Goal: Find contact information: Find contact information

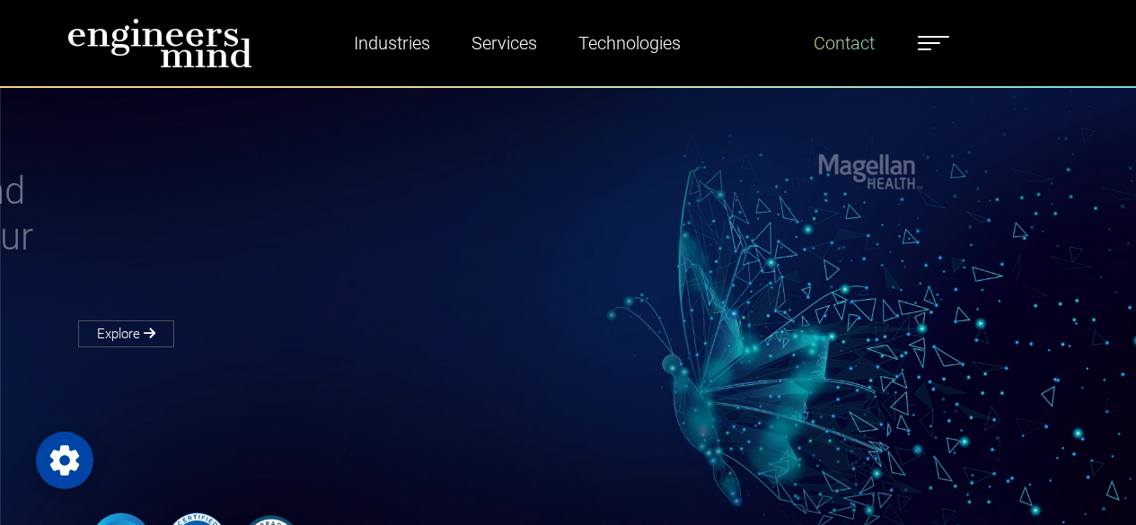
click at [829, 45] on link "Contact" at bounding box center [843, 42] width 75 height 41
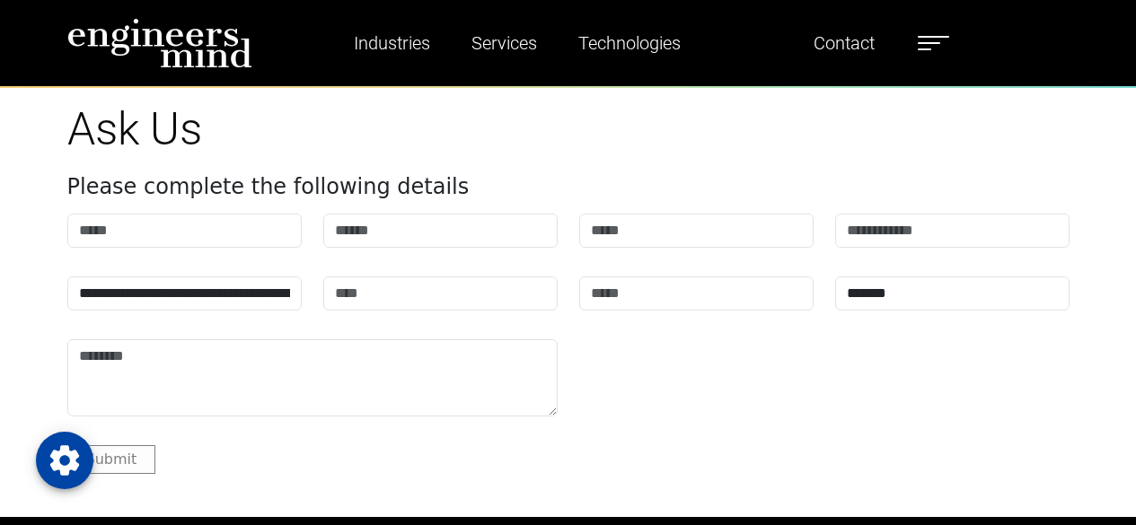
scroll to position [2151, 0]
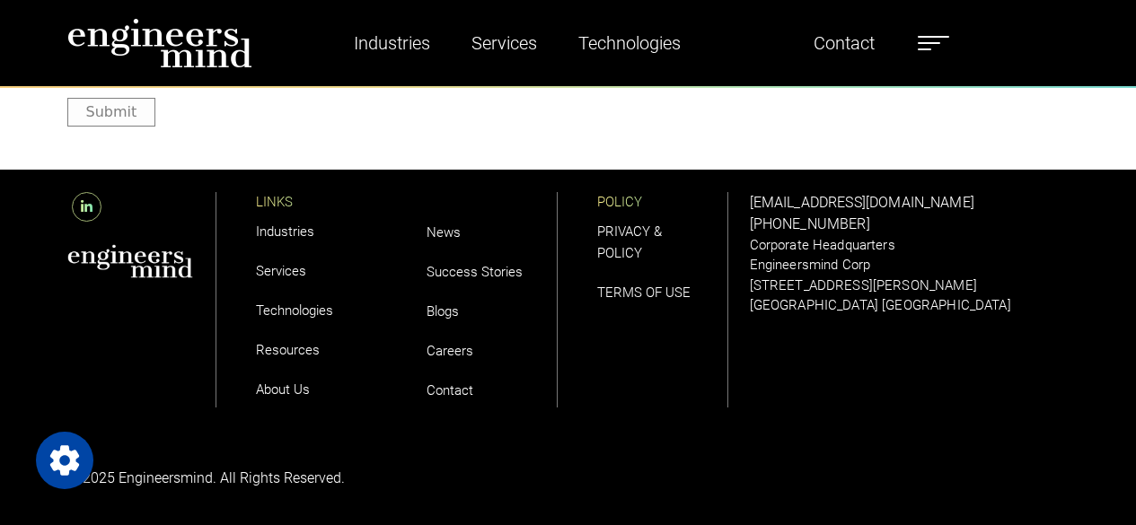
click at [86, 195] on icon at bounding box center [87, 207] width 30 height 30
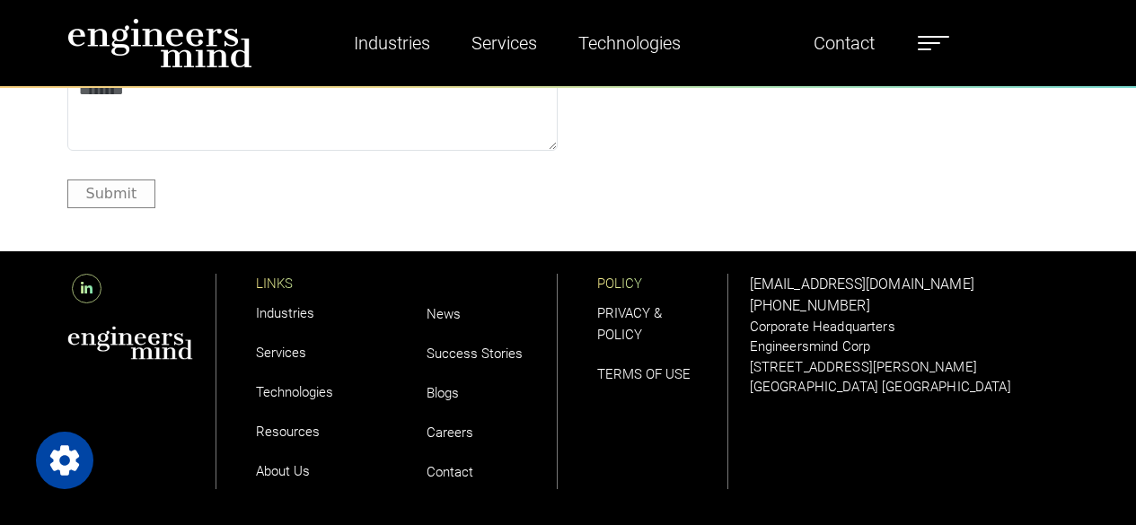
click at [270, 475] on link "About Us" at bounding box center [283, 471] width 54 height 16
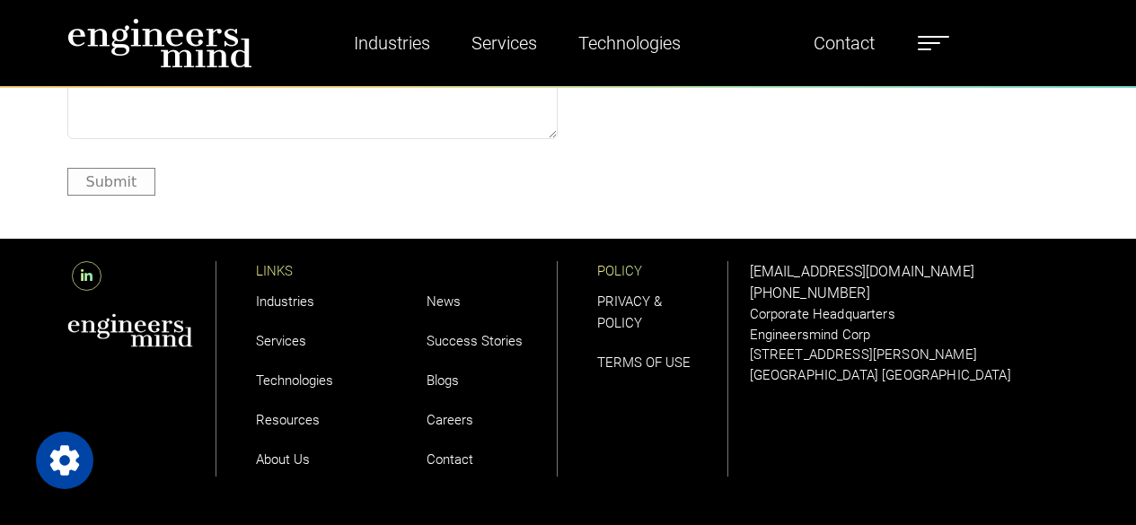
scroll to position [4741, 0]
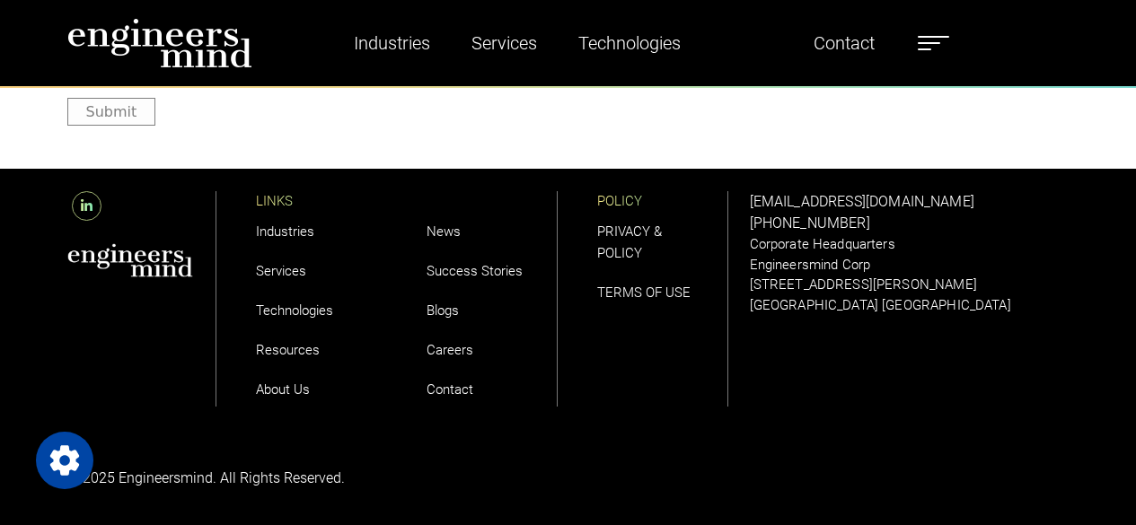
click at [462, 391] on link "Contact" at bounding box center [449, 390] width 47 height 16
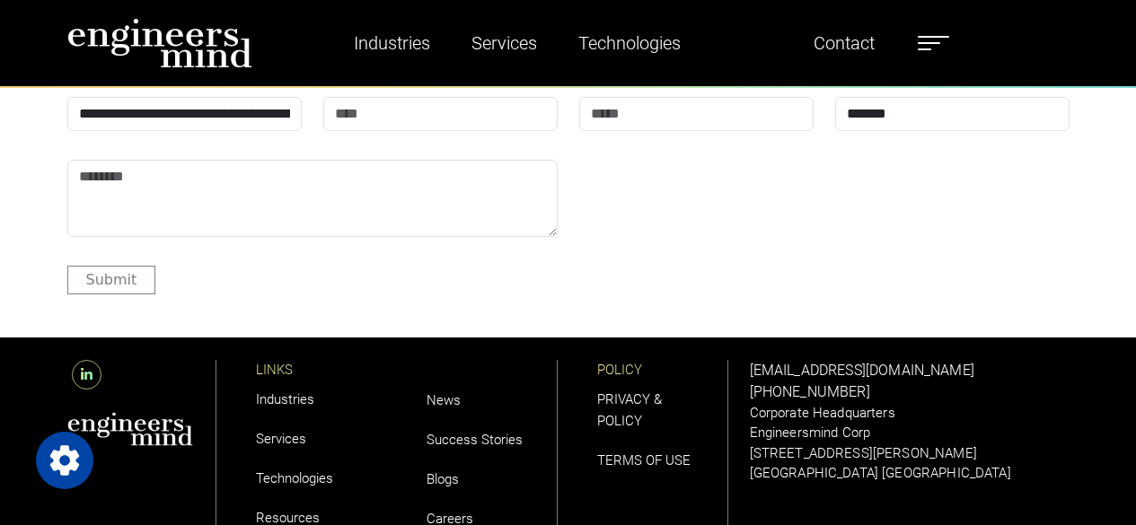
scroll to position [2065, 0]
